Goal: Information Seeking & Learning: Compare options

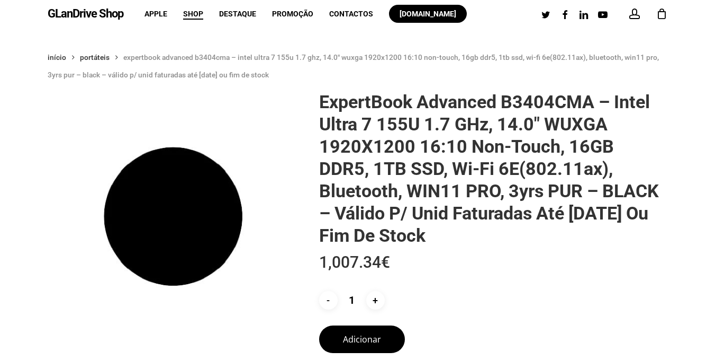
click at [100, 13] on link "GLanDrive Shop" at bounding box center [86, 14] width 76 height 12
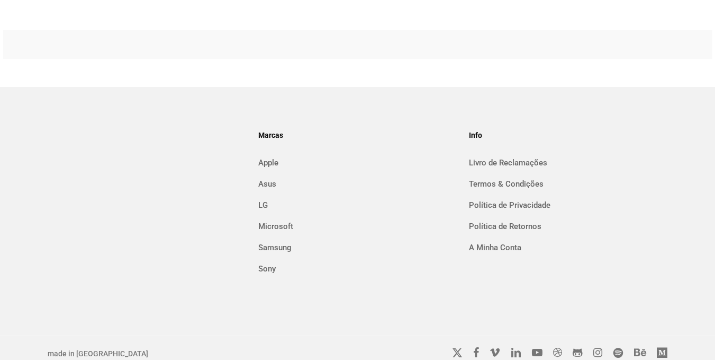
scroll to position [567, 0]
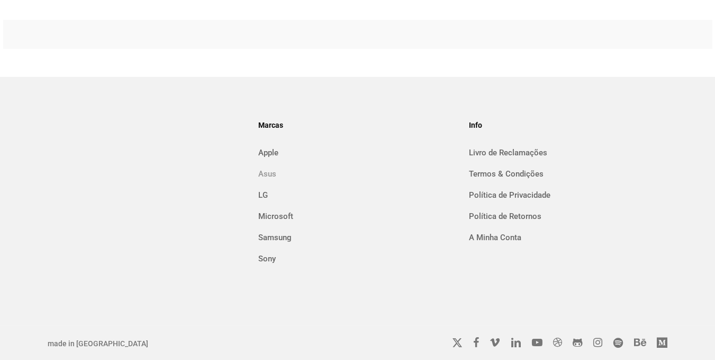
click at [271, 173] on link "Asus" at bounding box center [357, 173] width 199 height 17
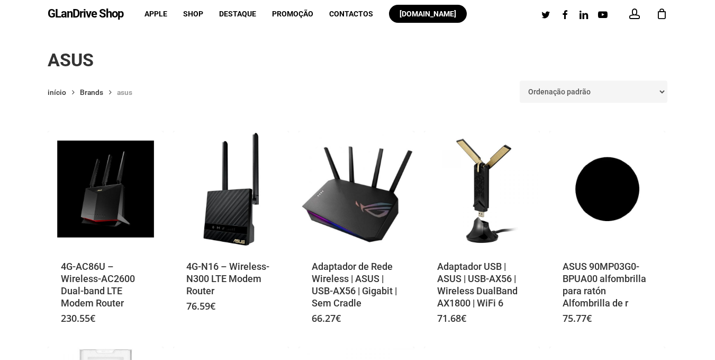
click at [83, 15] on link "GLanDrive Shop" at bounding box center [86, 14] width 76 height 12
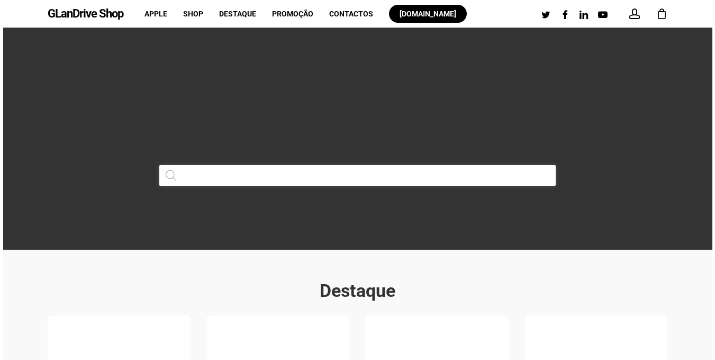
click at [235, 176] on input "Products search" at bounding box center [357, 175] width 397 height 21
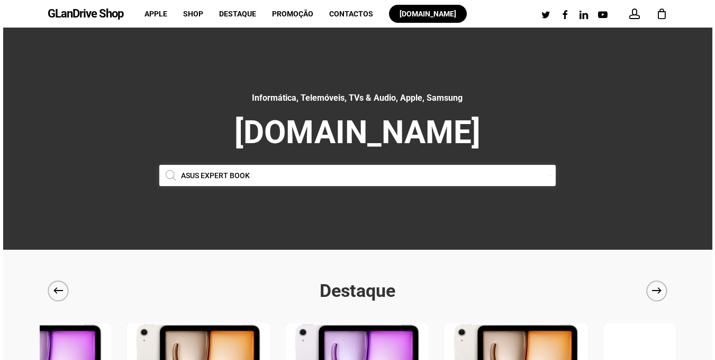
type input "ASUS EXPERT BOOK"
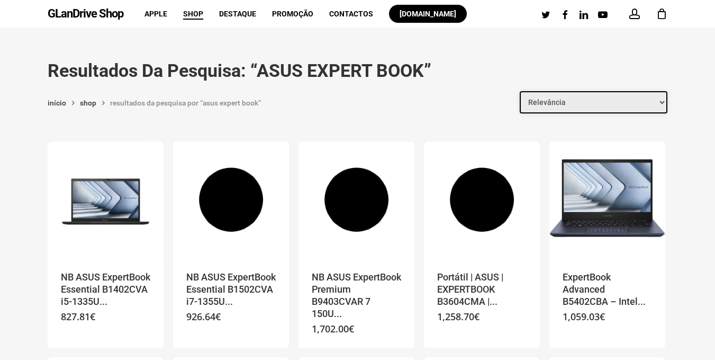
click at [659, 103] on select "Relevância Ordenar por mais recentes Ordenar por preço: menor para maior Ordena…" at bounding box center [594, 102] width 148 height 22
select select "price"
click at [522, 91] on select "Relevância Ordenar por mais recentes Ordenar por preço: menor para maior Ordena…" at bounding box center [594, 102] width 148 height 22
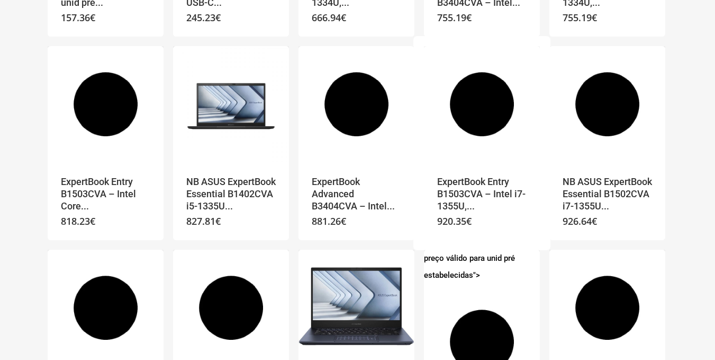
scroll to position [318, 0]
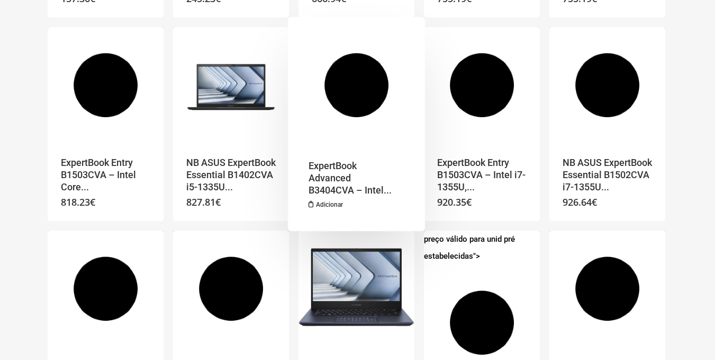
click at [357, 183] on h2 "ExpertBook Advanced B3404CVA – Intel..." at bounding box center [354, 178] width 90 height 38
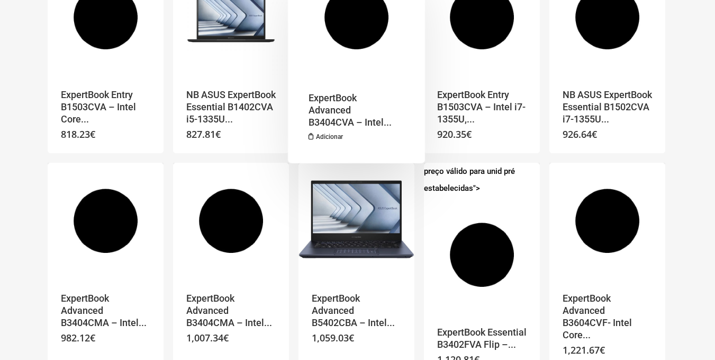
scroll to position [530, 0]
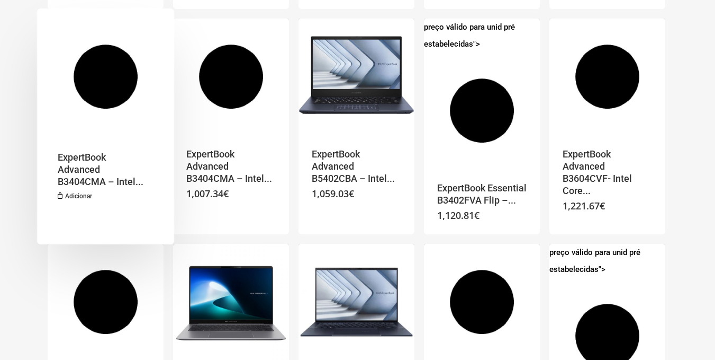
click at [91, 171] on h2 "ExpertBook Advanced B3404CMA – Intel..." at bounding box center [103, 170] width 90 height 38
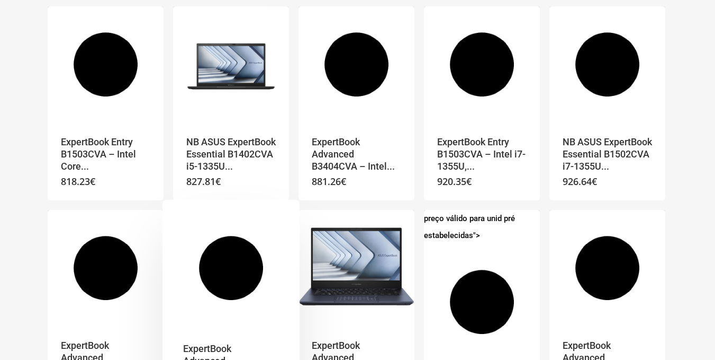
scroll to position [318, 0]
